Goal: Answer question/provide support: Share knowledge or assist other users

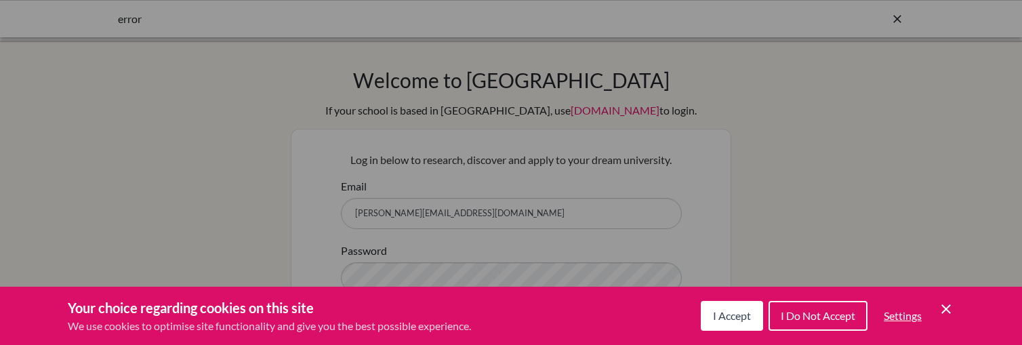
scroll to position [158, 0]
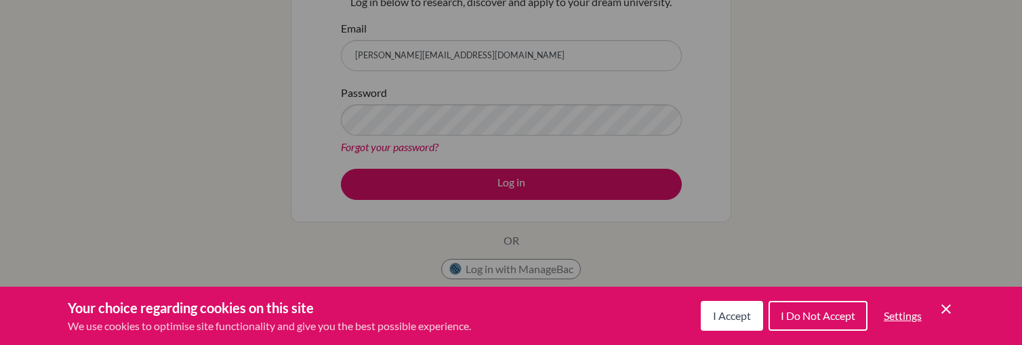
click at [715, 317] on span "I Accept" at bounding box center [732, 315] width 38 height 13
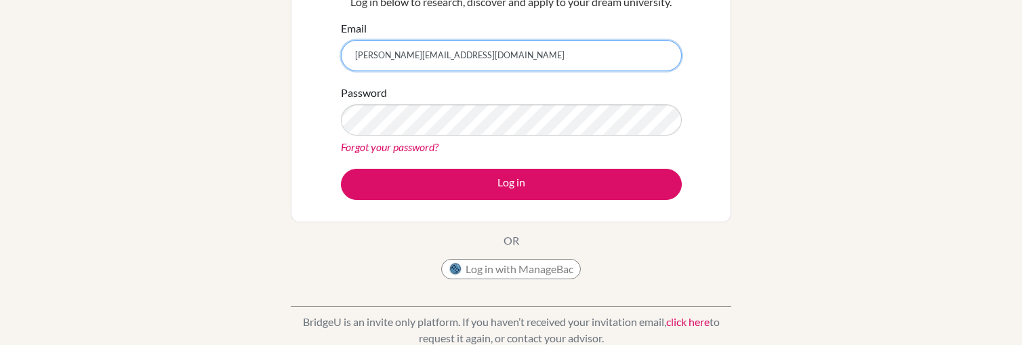
click at [614, 58] on input "rita.nadas@engame.hu" at bounding box center [511, 55] width 341 height 31
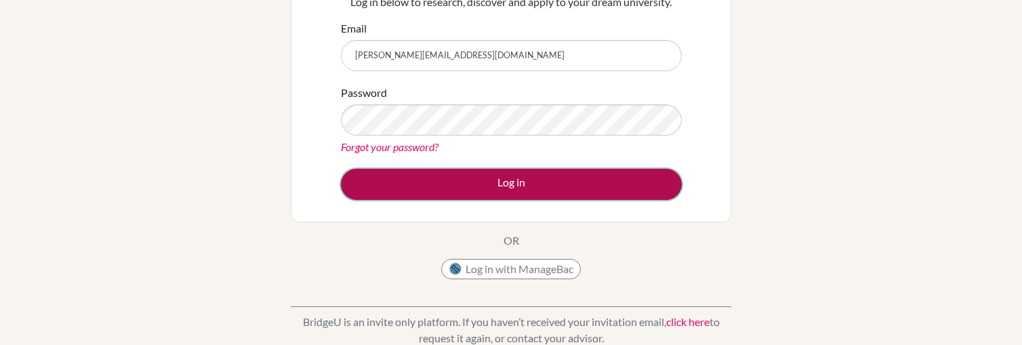
click at [517, 182] on button "Log in" at bounding box center [511, 184] width 341 height 31
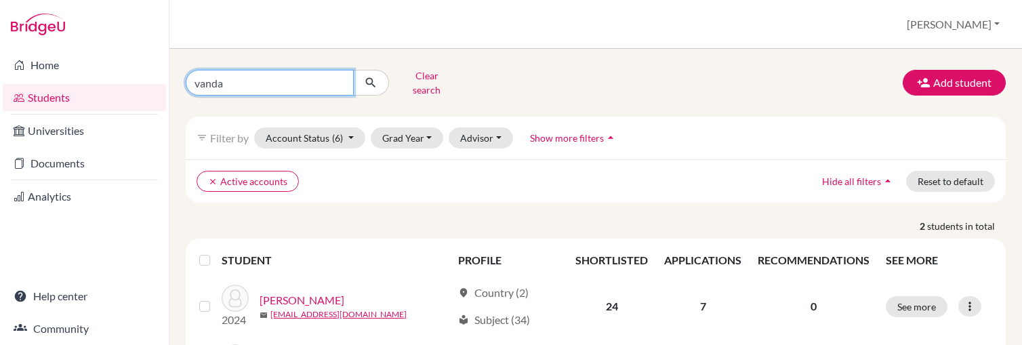
click at [203, 79] on input "vanda" at bounding box center [270, 83] width 168 height 26
type input "bui"
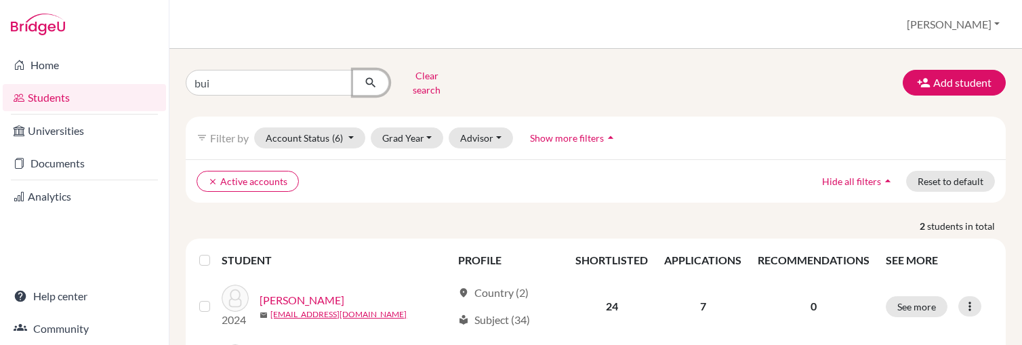
click at [375, 81] on icon "submit" at bounding box center [371, 83] width 14 height 14
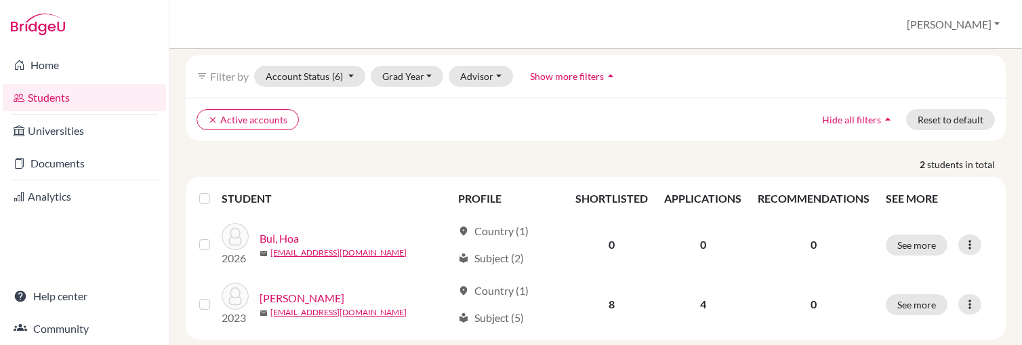
scroll to position [79, 0]
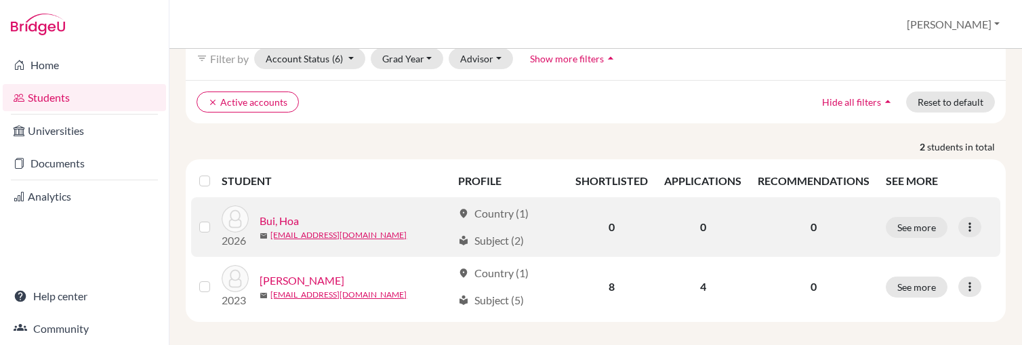
click at [295, 213] on link "Bui, Hoa" at bounding box center [279, 221] width 39 height 16
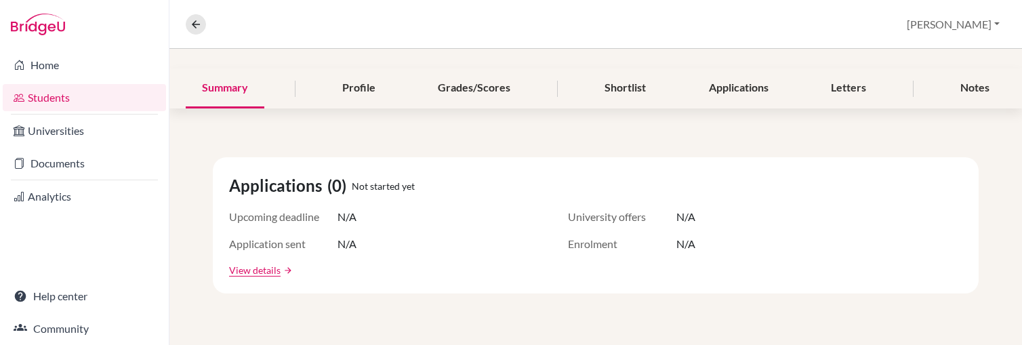
scroll to position [142, 0]
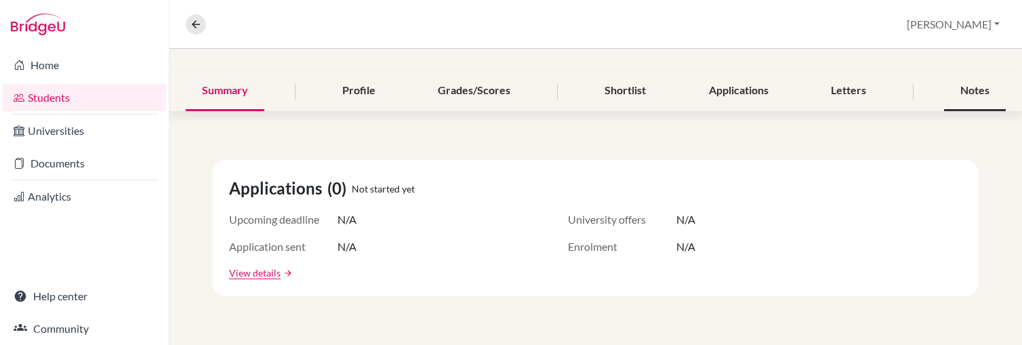
click at [958, 82] on div "Notes" at bounding box center [975, 91] width 62 height 40
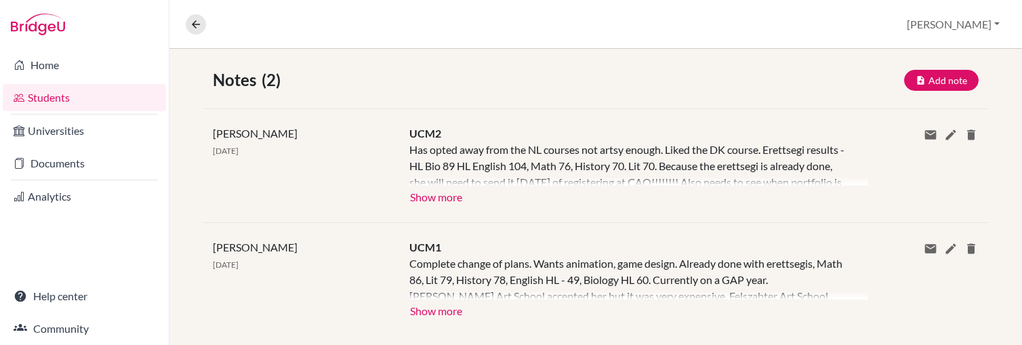
scroll to position [245, 0]
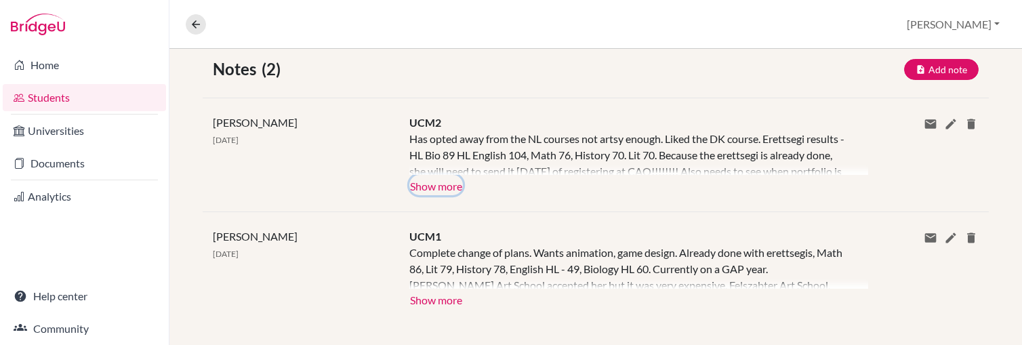
click at [433, 188] on button "Show more" at bounding box center [436, 185] width 54 height 20
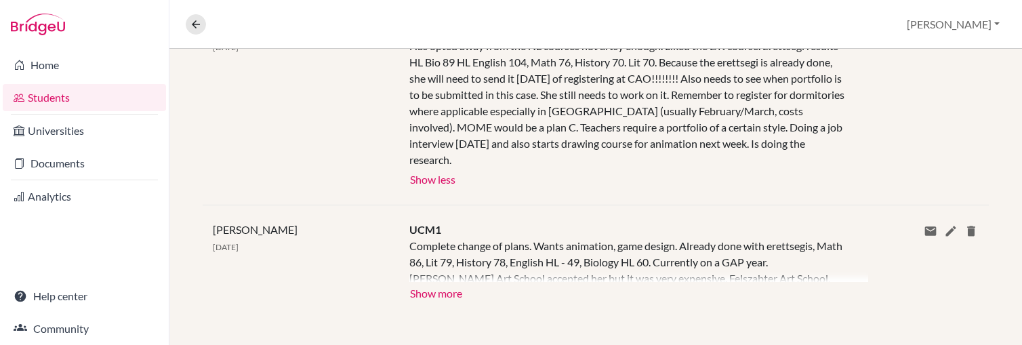
scroll to position [340, 0]
click at [437, 295] on button "Show more" at bounding box center [436, 291] width 54 height 20
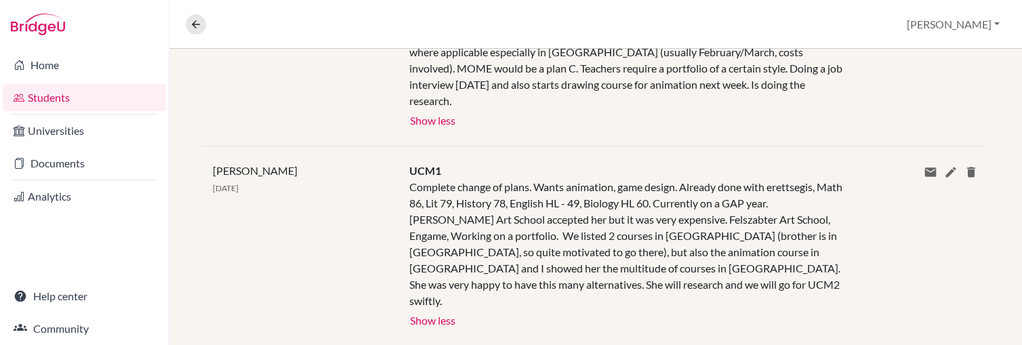
scroll to position [398, 0]
click at [243, 100] on div "[PERSON_NAME] [DATE]" at bounding box center [301, 45] width 197 height 167
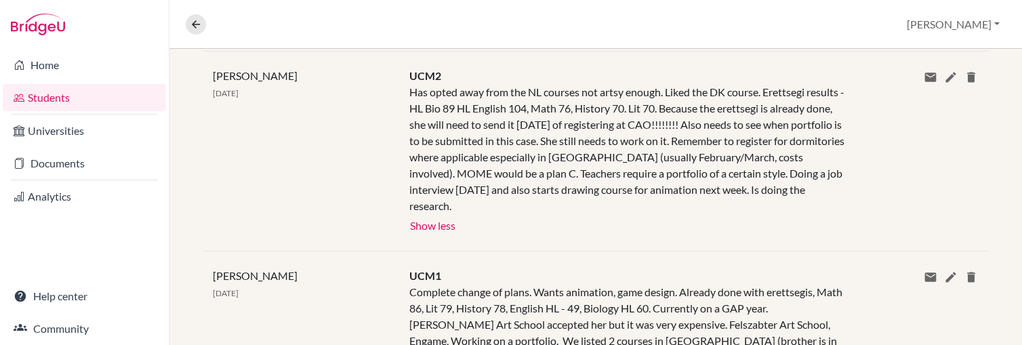
scroll to position [290, 0]
